Goal: Task Accomplishment & Management: Complete application form

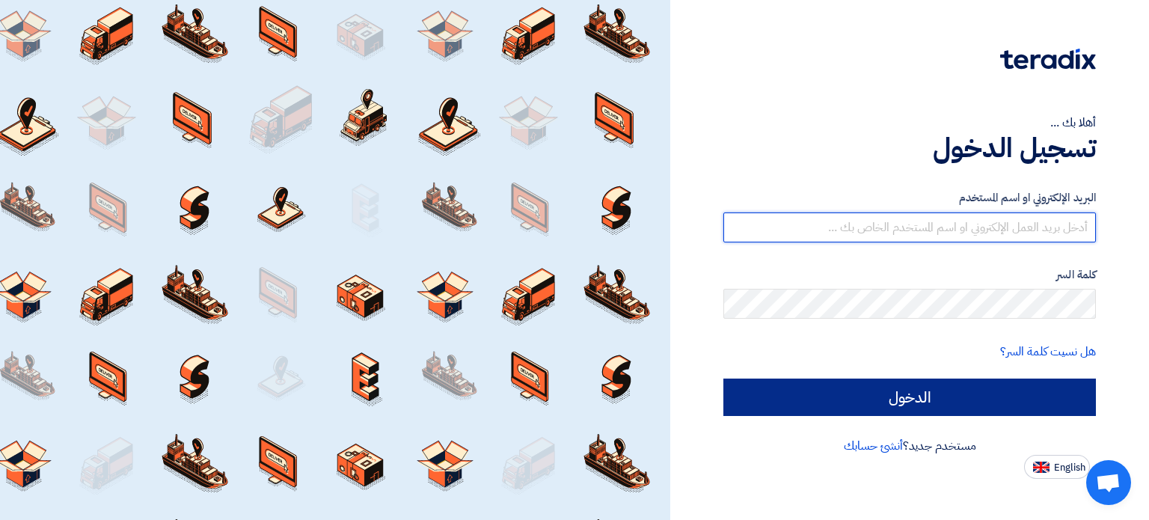
type input "[EMAIL_ADDRESS][DOMAIN_NAME]"
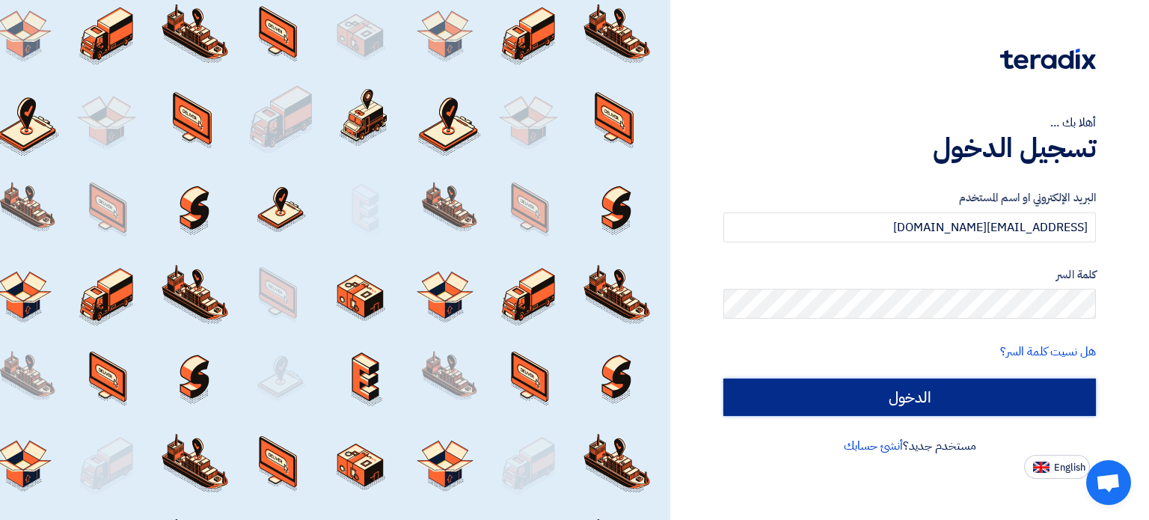
click at [918, 400] on input "الدخول" at bounding box center [909, 396] width 372 height 37
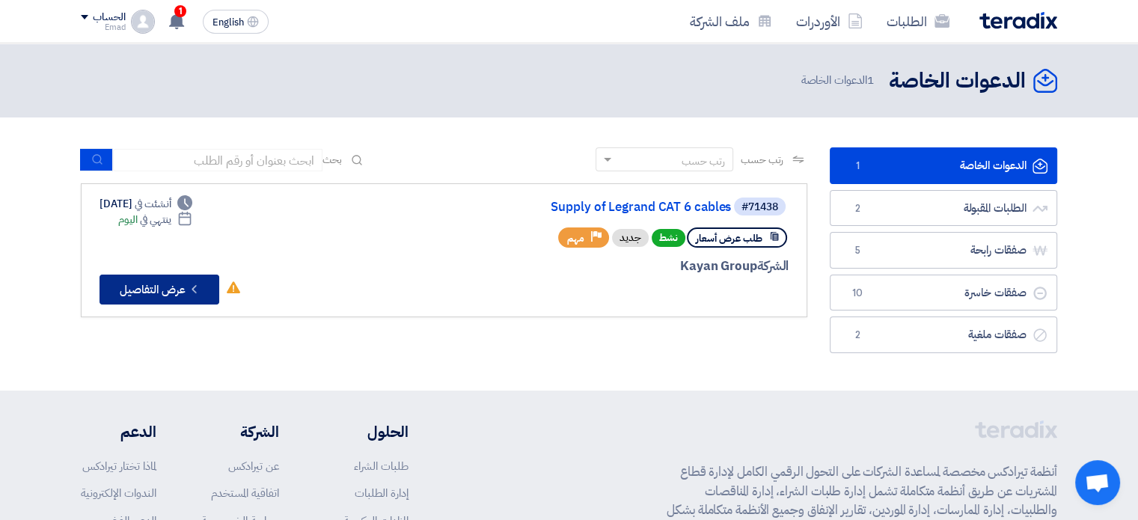
click at [171, 290] on button "Check details عرض التفاصيل" at bounding box center [159, 289] width 120 height 30
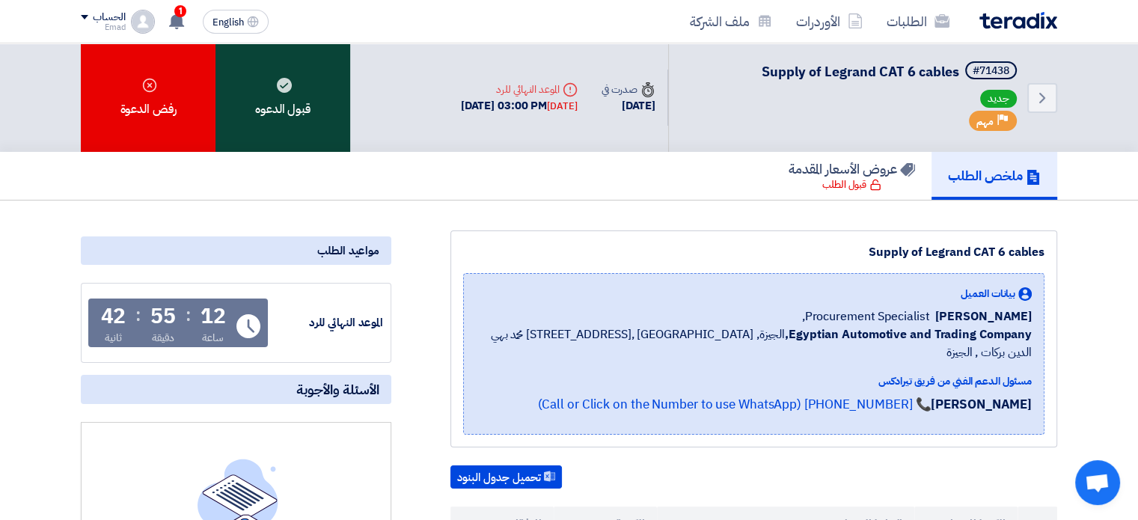
click at [286, 111] on div "قبول الدعوه" at bounding box center [282, 97] width 135 height 108
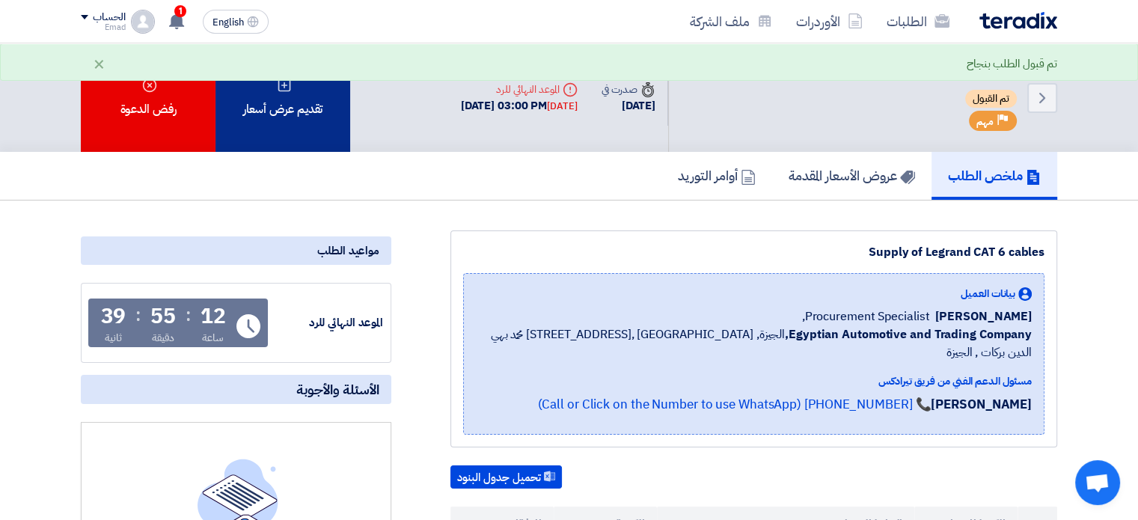
click at [287, 104] on div "تقديم عرض أسعار" at bounding box center [282, 97] width 135 height 108
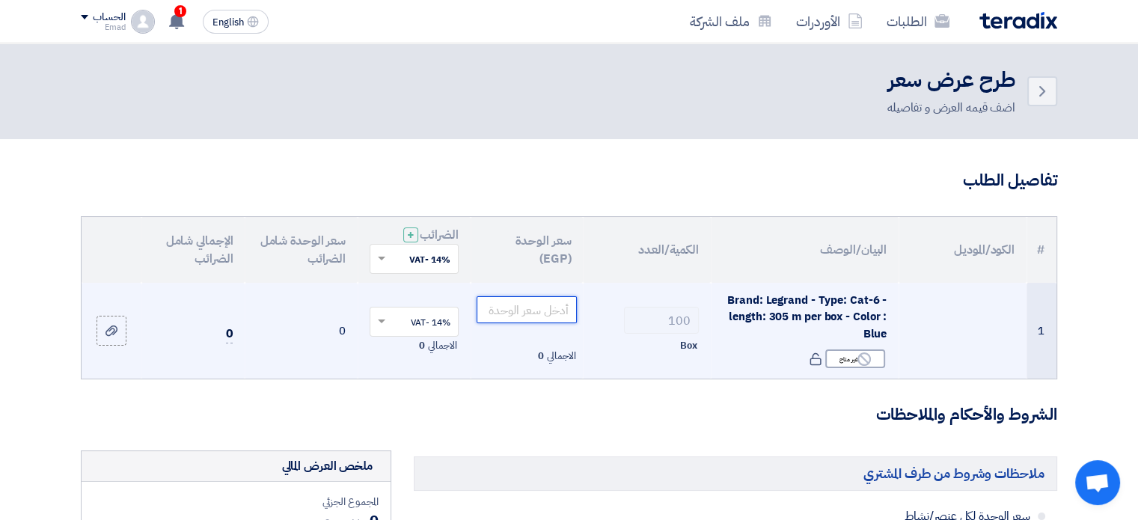
click at [518, 310] on input "number" at bounding box center [526, 309] width 101 height 27
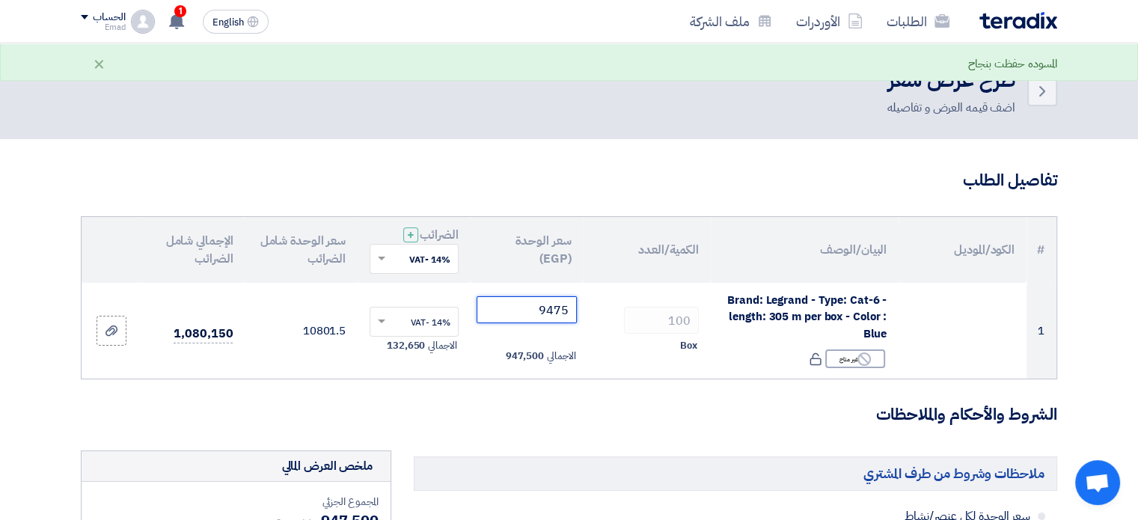
type input "9475"
click at [624, 412] on h3 "الشروط والأحكام والملاحظات" at bounding box center [569, 414] width 976 height 23
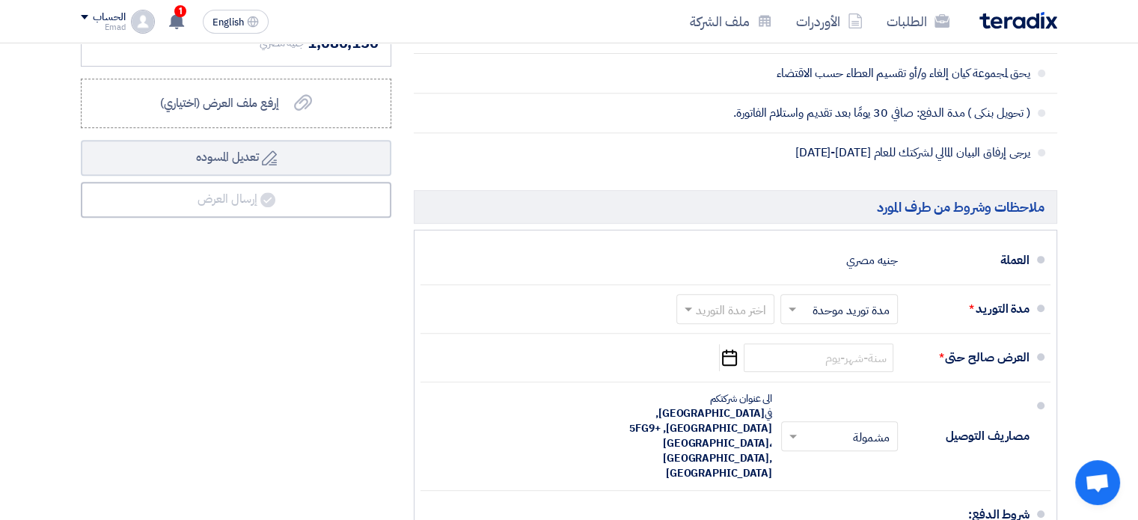
scroll to position [688, 0]
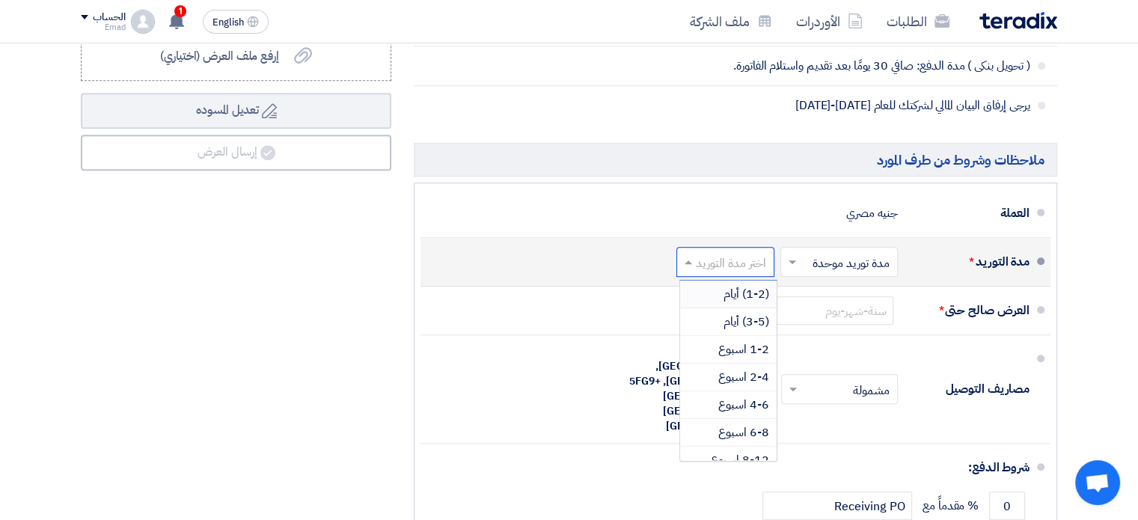
click at [684, 260] on span at bounding box center [686, 261] width 19 height 15
click at [733, 292] on span "(1-2) أيام" at bounding box center [746, 294] width 46 height 18
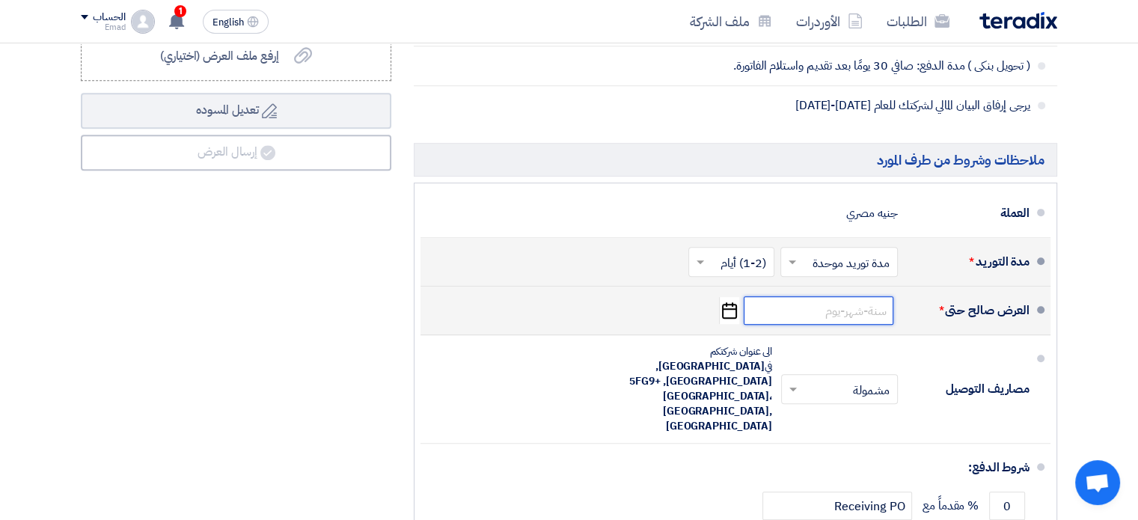
click at [814, 312] on input at bounding box center [818, 310] width 150 height 28
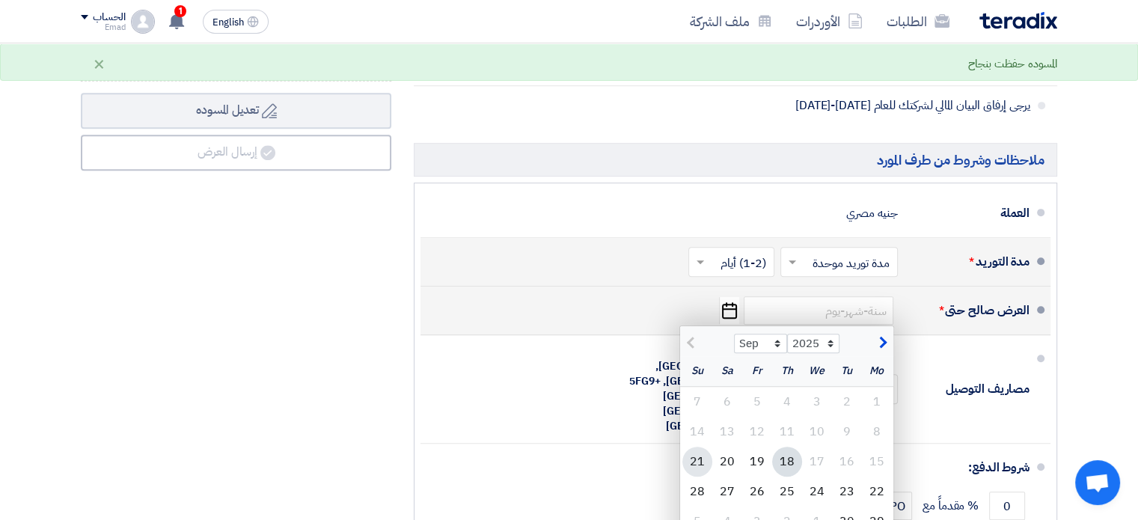
click at [697, 464] on div "21" at bounding box center [697, 461] width 30 height 30
type input "[DATE]"
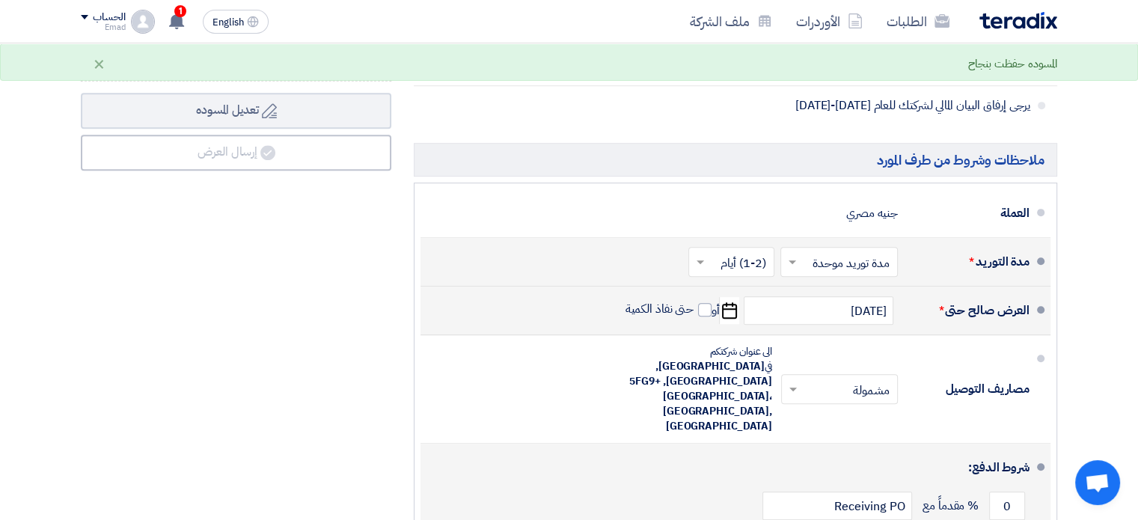
click at [458, 485] on div "0 % مقدماً مع Receiving PO" at bounding box center [730, 505] width 597 height 40
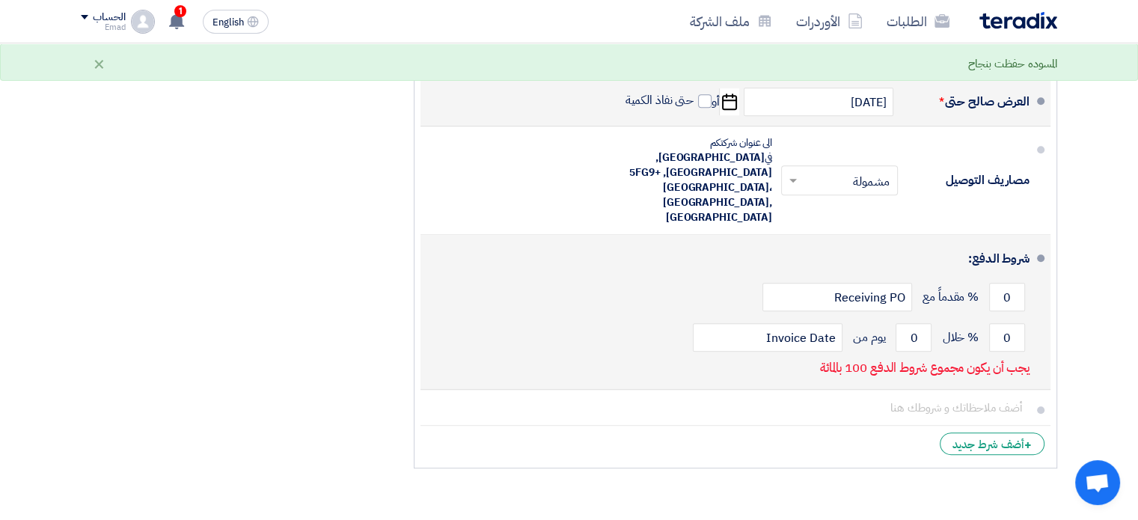
scroll to position [927, 0]
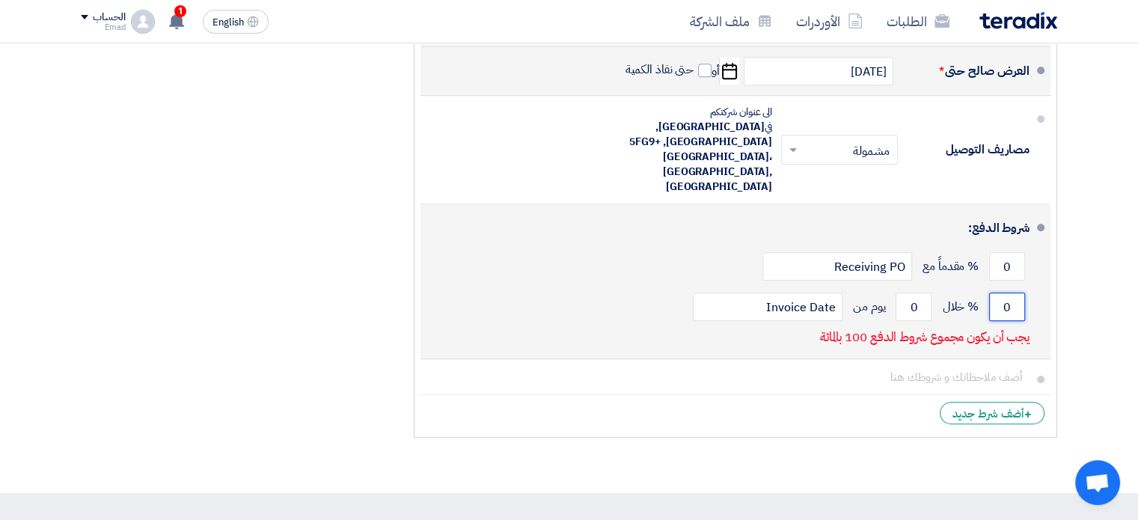
drag, startPoint x: 1002, startPoint y: 275, endPoint x: 1014, endPoint y: 273, distance: 12.2
click at [1014, 292] on input "0" at bounding box center [1007, 306] width 36 height 28
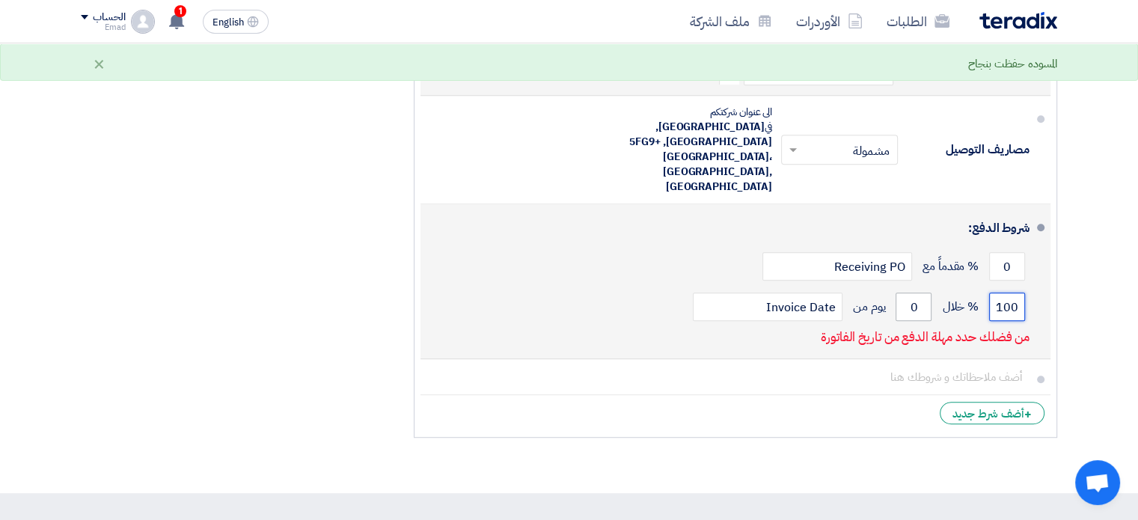
type input "100"
drag, startPoint x: 907, startPoint y: 272, endPoint x: 922, endPoint y: 274, distance: 15.0
click at [922, 292] on input "0" at bounding box center [913, 306] width 36 height 28
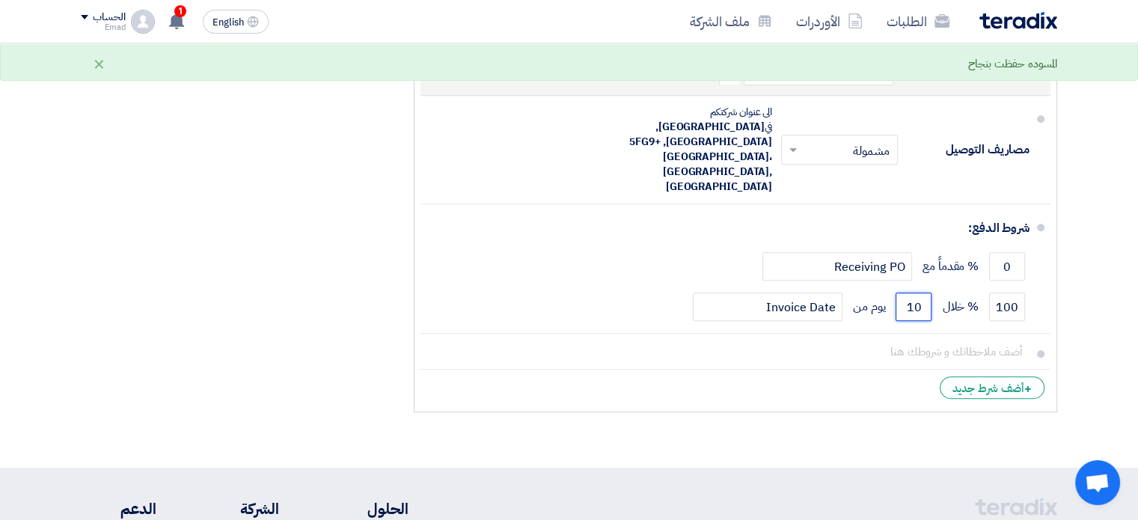
type input "10"
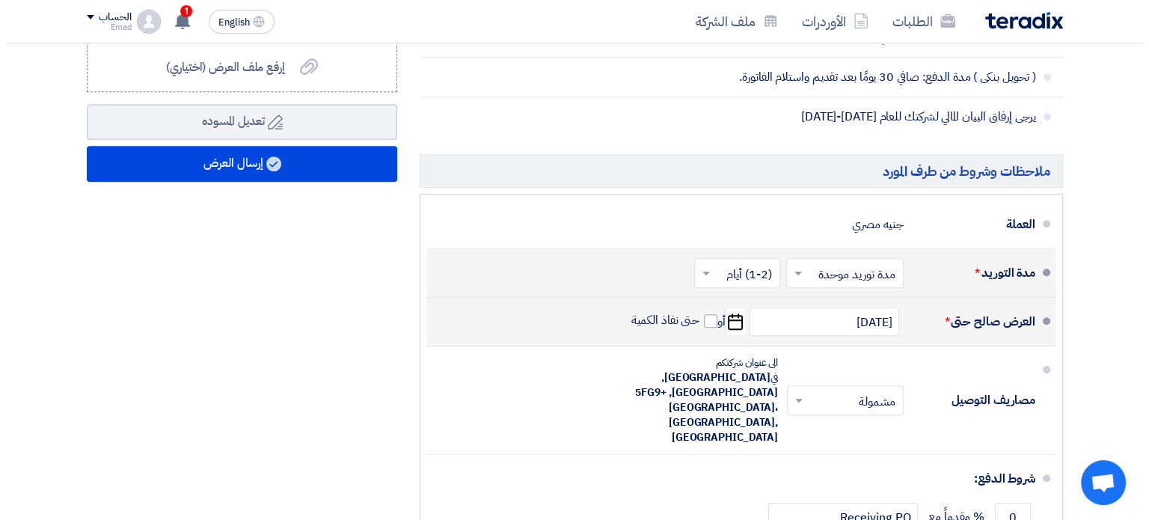
scroll to position [586, 0]
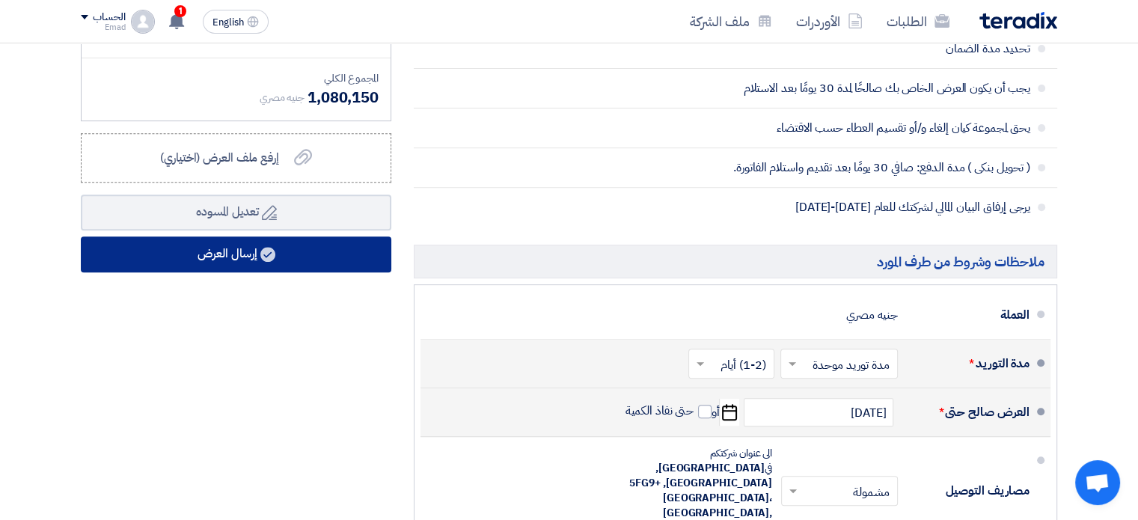
click at [228, 250] on button "إرسال العرض" at bounding box center [236, 254] width 310 height 36
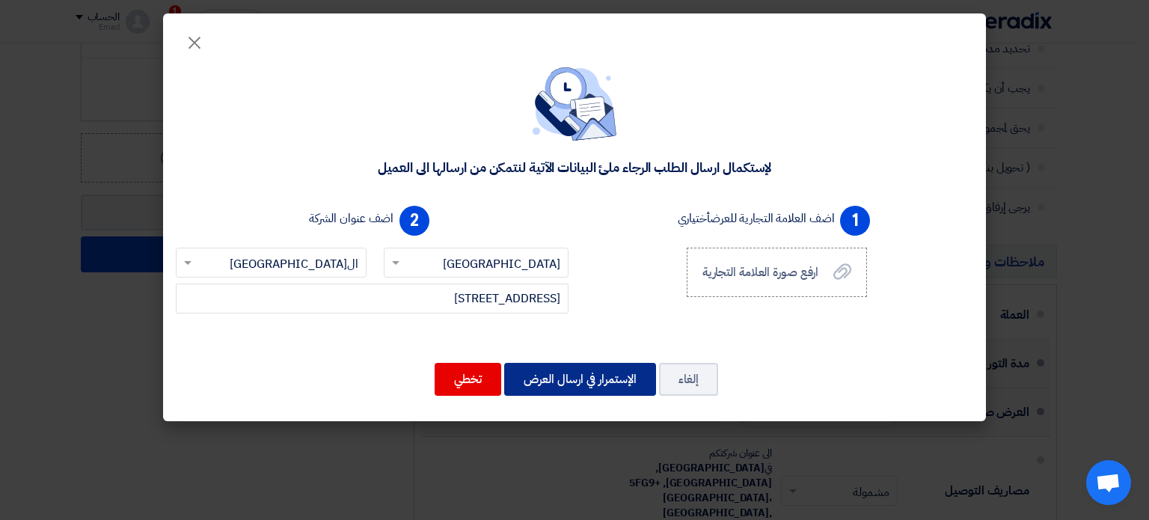
click at [585, 378] on button "الإستمرار في ارسال العرض" at bounding box center [580, 379] width 152 height 33
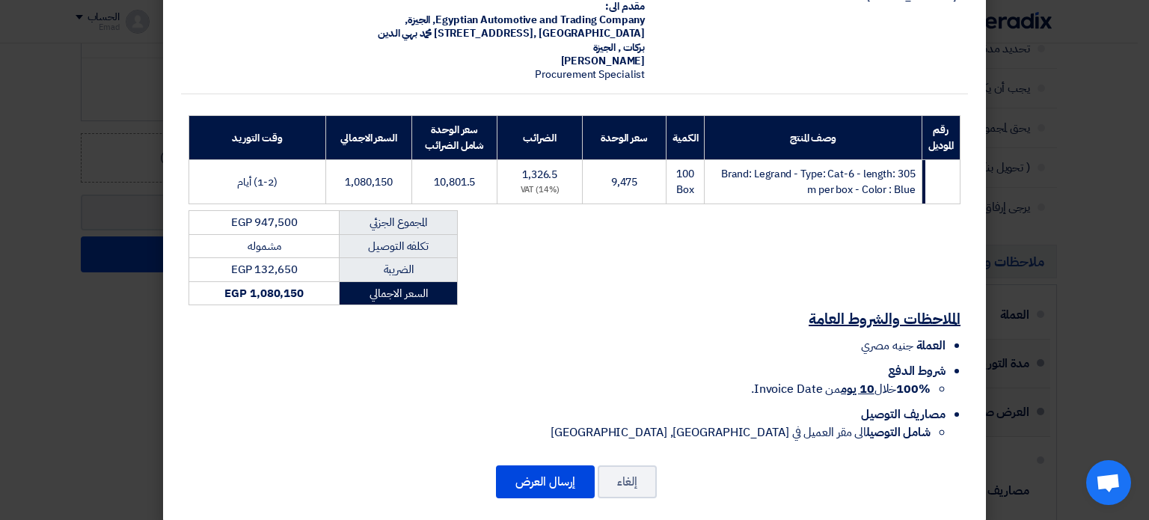
scroll to position [138, 0]
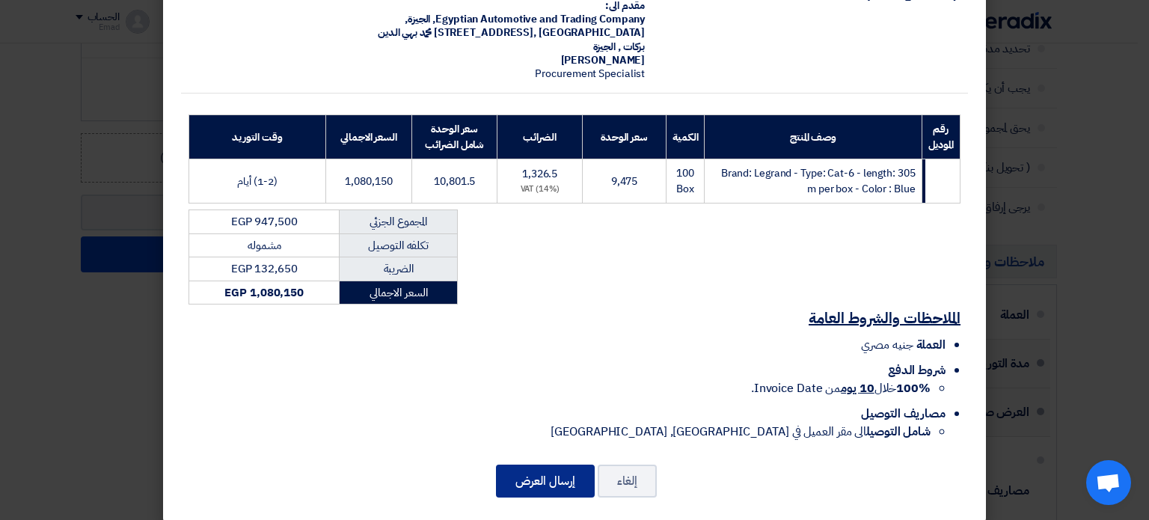
click at [550, 469] on button "إرسال العرض" at bounding box center [545, 480] width 99 height 33
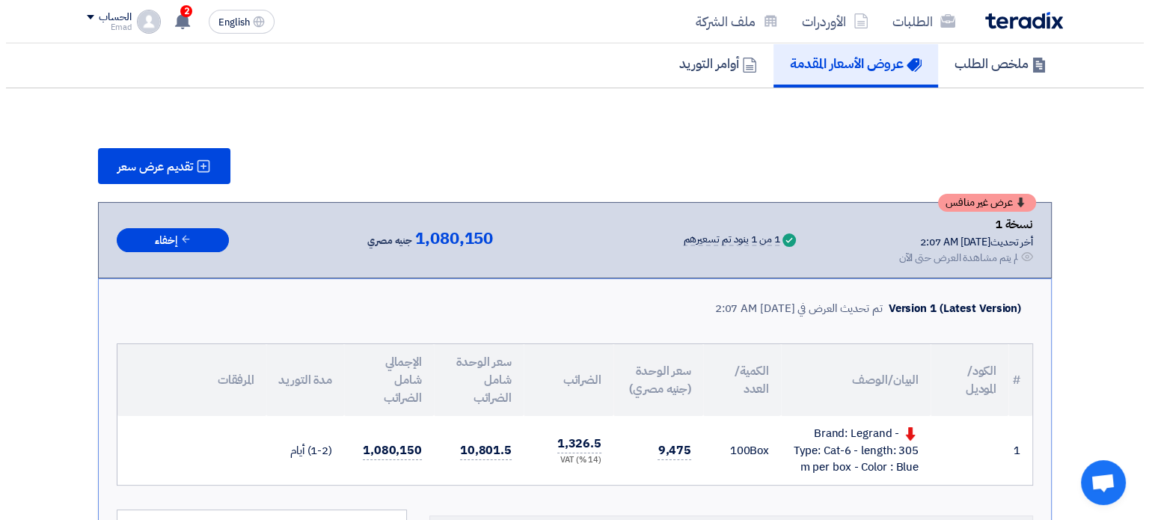
scroll to position [102, 0]
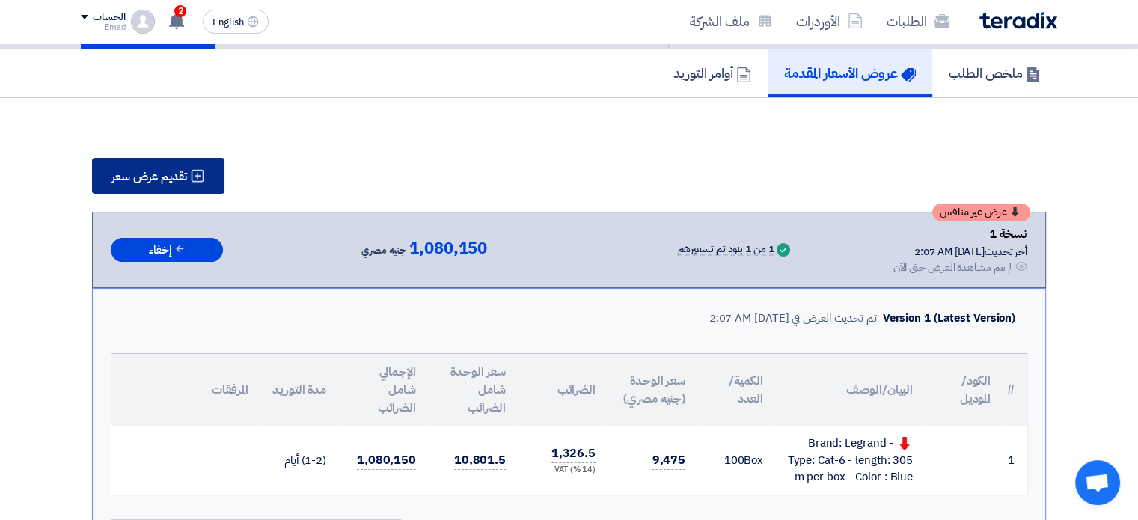
click at [162, 173] on span "تقديم عرض سعر" at bounding box center [149, 177] width 76 height 12
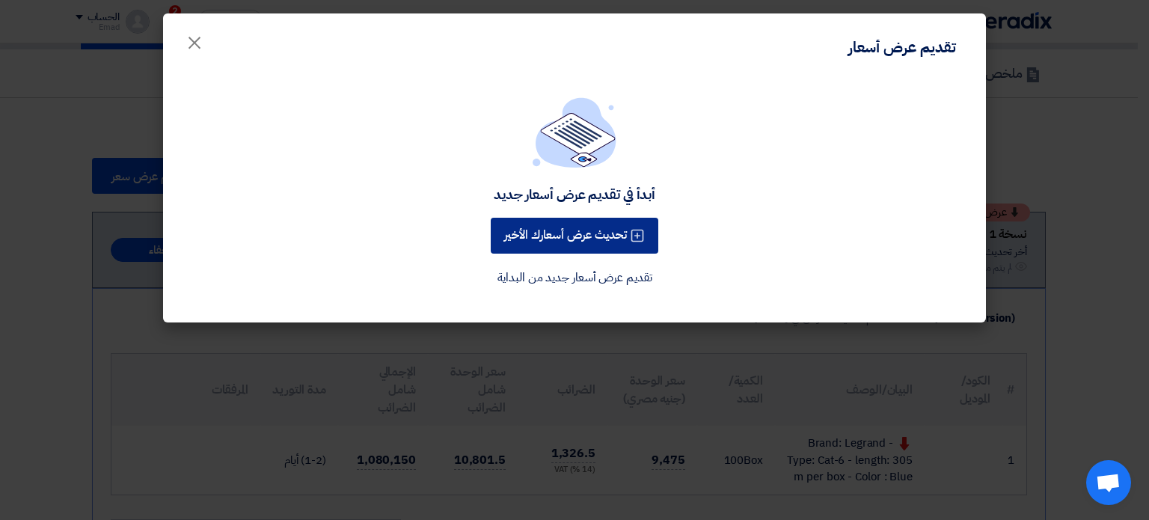
click at [586, 230] on button "تحديث عرض أسعارك الأخير" at bounding box center [575, 236] width 168 height 36
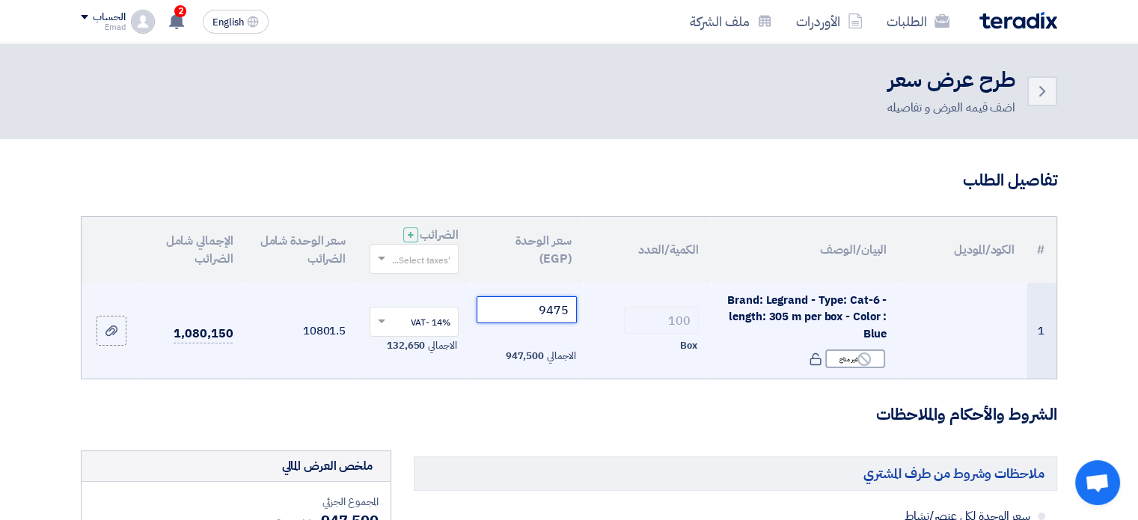
drag, startPoint x: 570, startPoint y: 310, endPoint x: 390, endPoint y: 364, distance: 188.1
click at [390, 364] on tr "1 Brand: Legrand - Type: Cat-6 - length: 305 m per box - Color : Blue Reject غي…" at bounding box center [569, 331] width 974 height 96
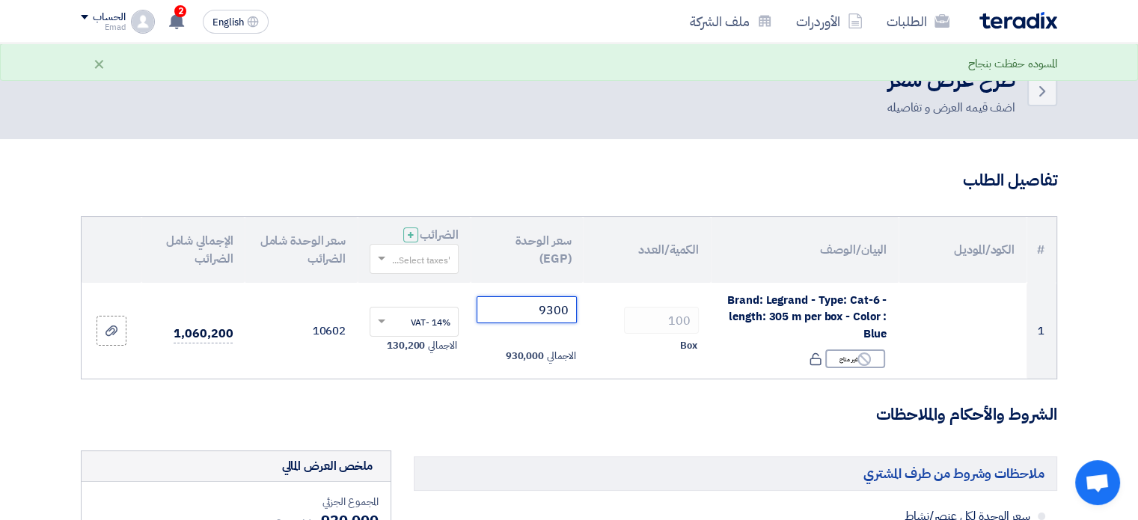
type input "9300"
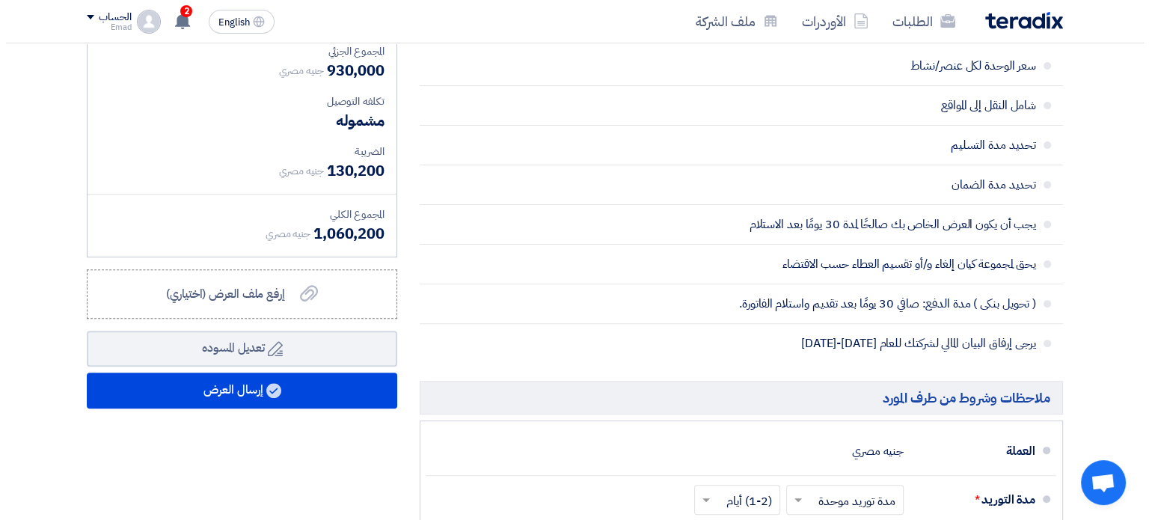
scroll to position [449, 0]
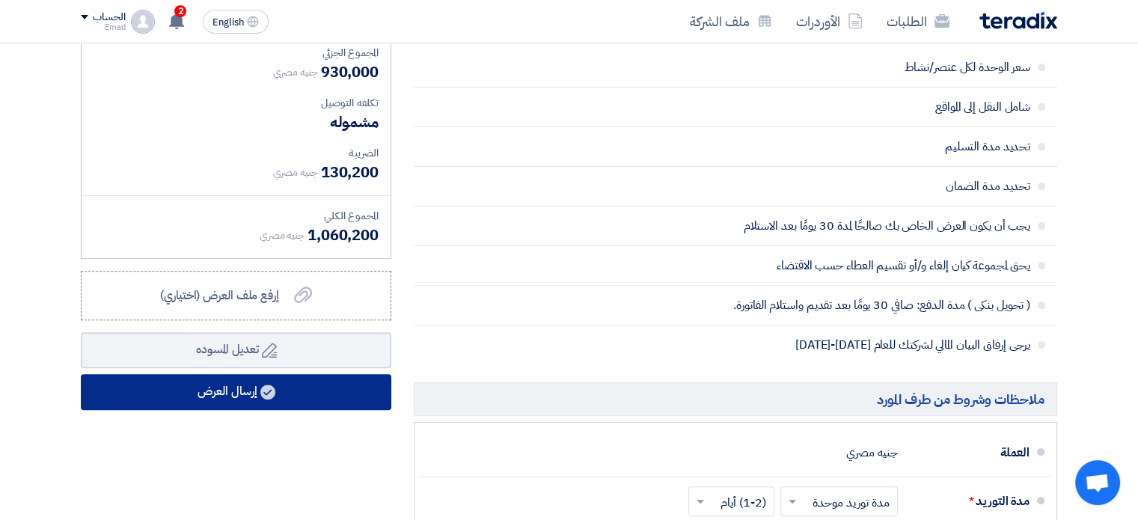
click at [239, 389] on button "إرسال العرض" at bounding box center [236, 392] width 310 height 36
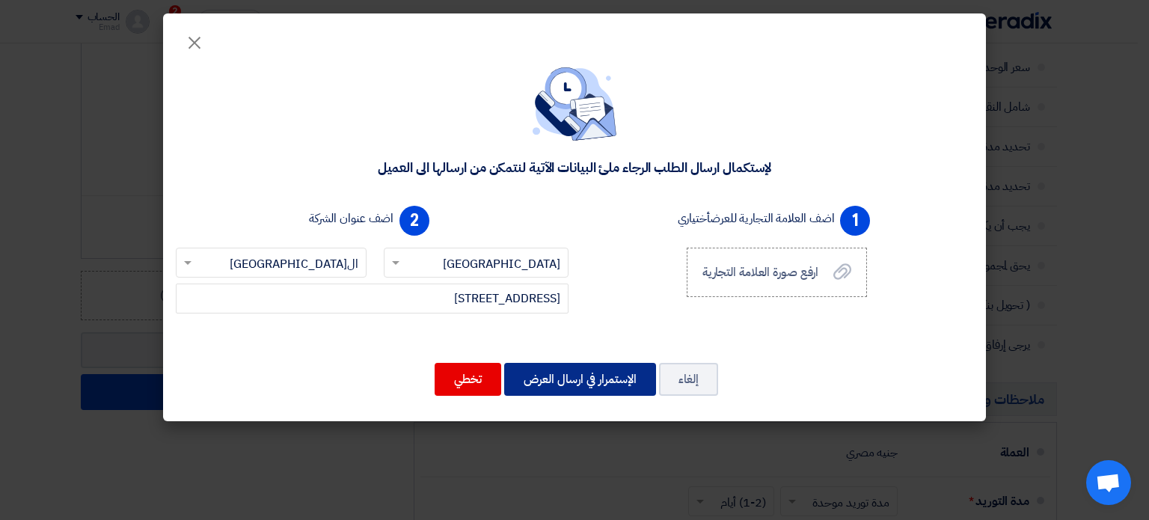
click at [592, 382] on button "الإستمرار في ارسال العرض" at bounding box center [580, 379] width 152 height 33
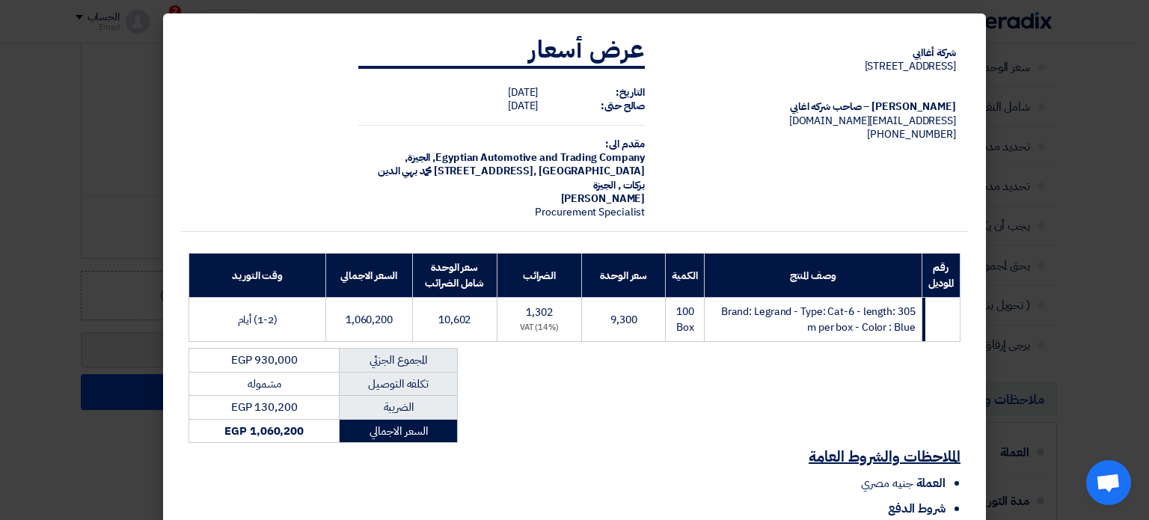
click at [586, 379] on div "شركة أغاابي [STREET_ADDRESS] [PERSON_NAME] – صاحب شركه اغابي [EMAIL_ADDRESS][DO…" at bounding box center [574, 305] width 787 height 569
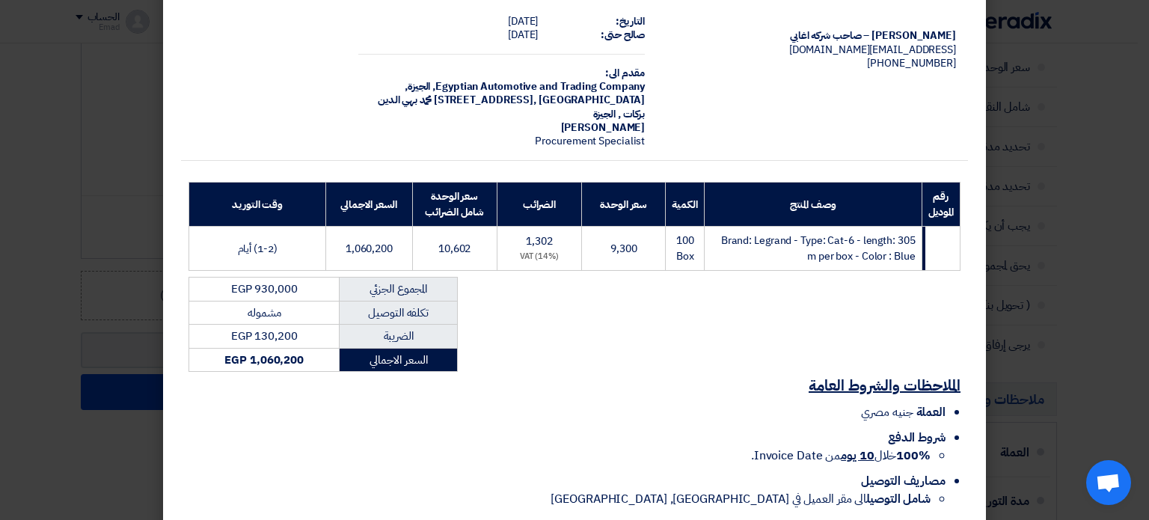
scroll to position [138, 0]
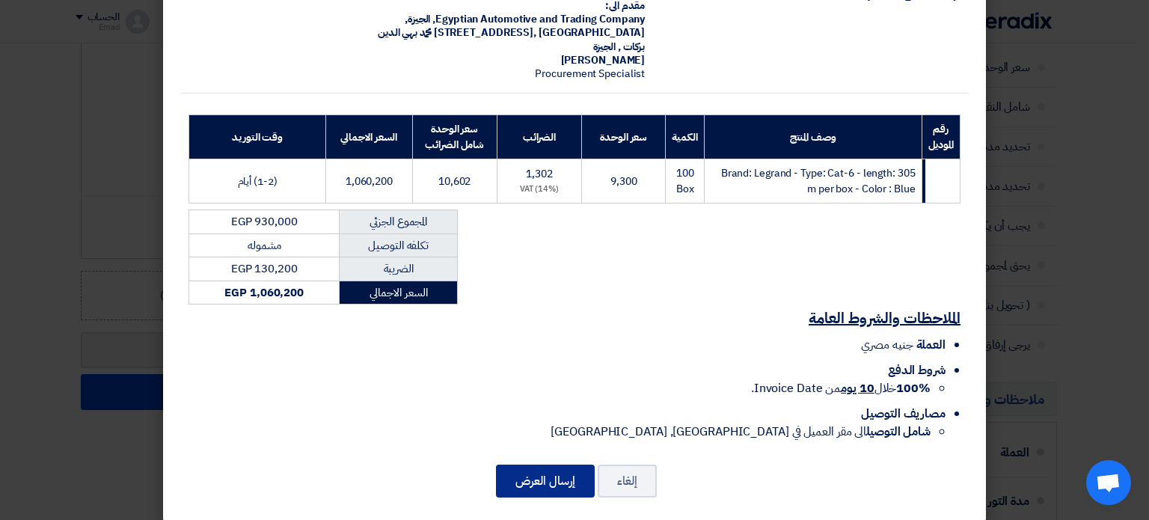
click at [553, 465] on button "إرسال العرض" at bounding box center [545, 480] width 99 height 33
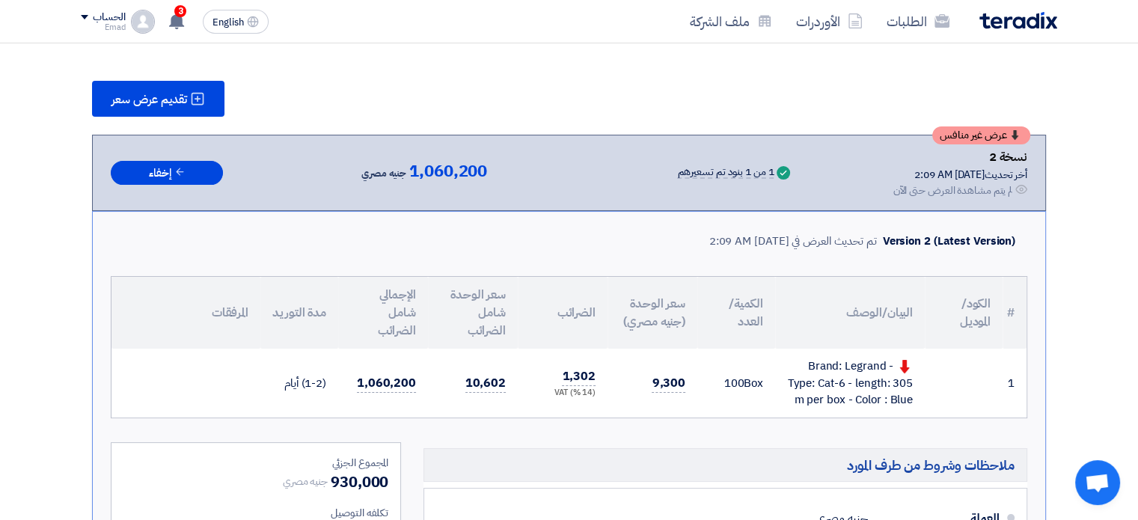
scroll to position [136, 0]
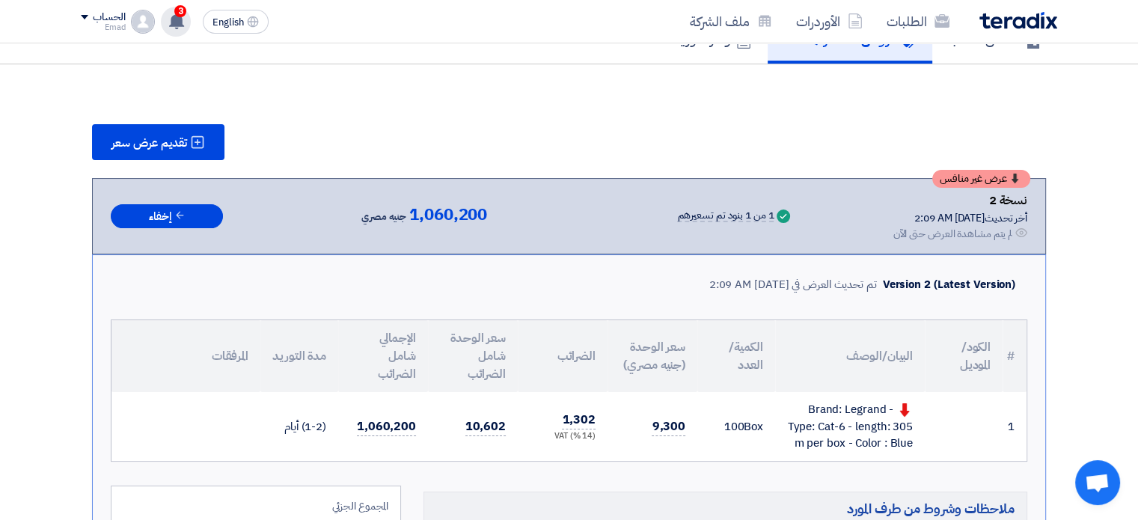
click at [182, 9] on span "3" at bounding box center [180, 11] width 12 height 12
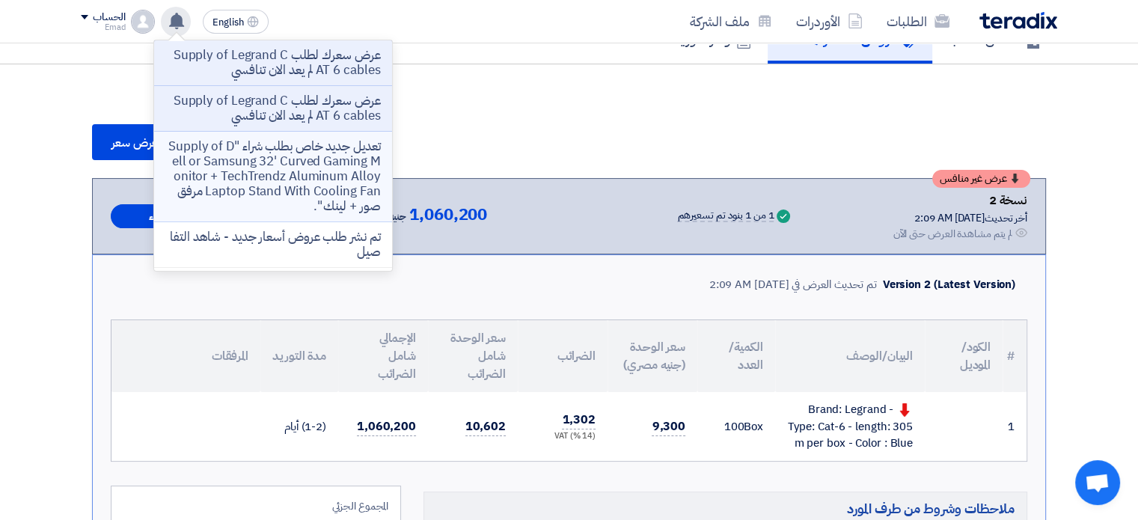
click at [287, 171] on p "تعديل جديد خاص بطلب شراء "Supply of Dell or Samsung 32' Curved Gaming Monitor +…" at bounding box center [273, 176] width 214 height 75
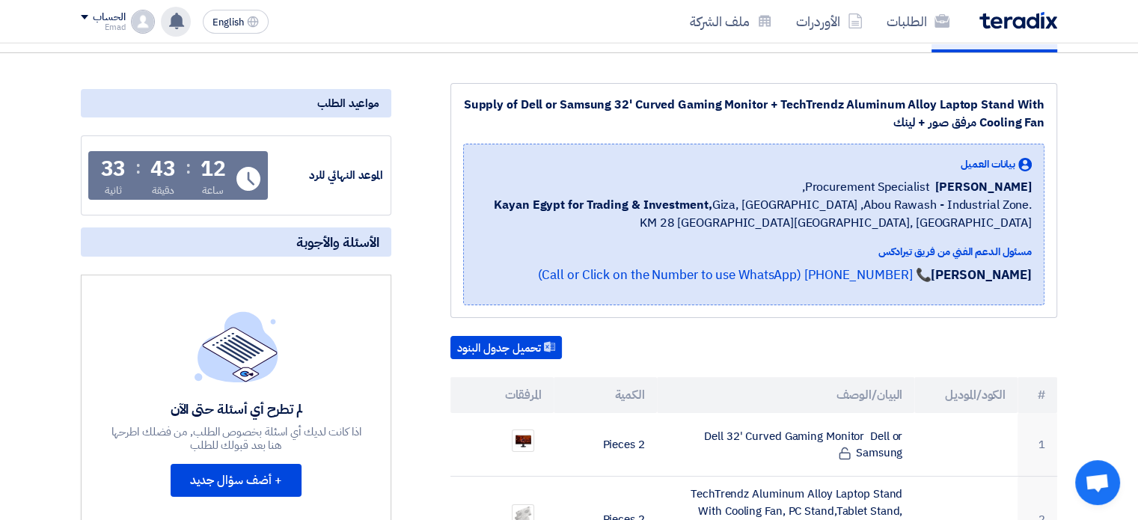
scroll to position [150, 0]
